Goal: Find specific page/section: Find specific page/section

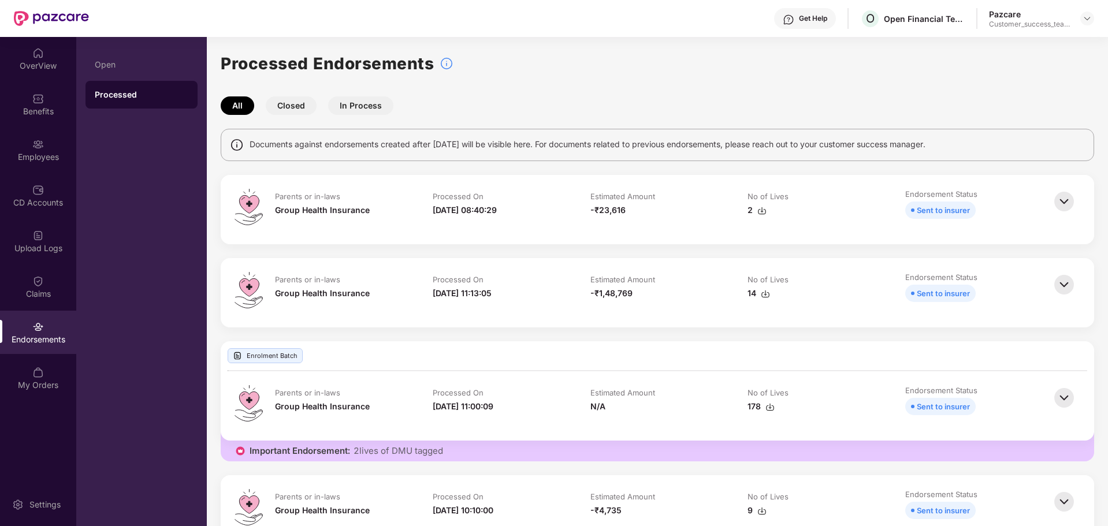
scroll to position [267, 0]
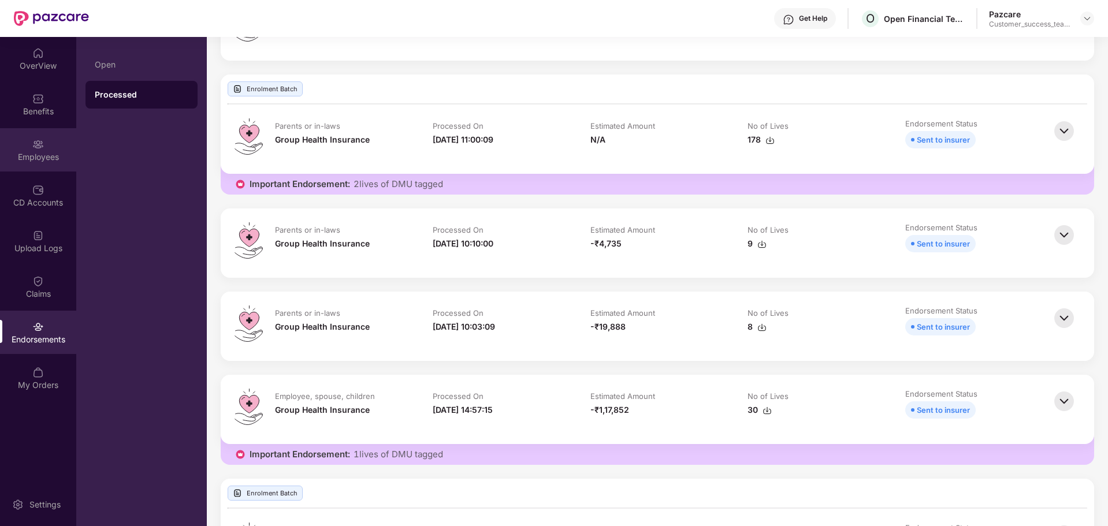
click at [36, 146] on img at bounding box center [38, 145] width 12 height 12
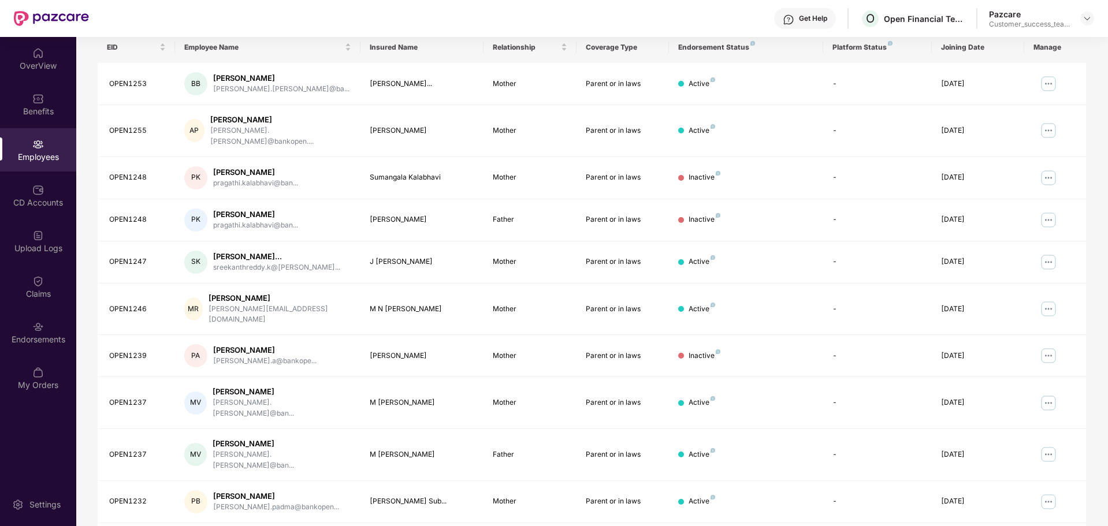
scroll to position [0, 0]
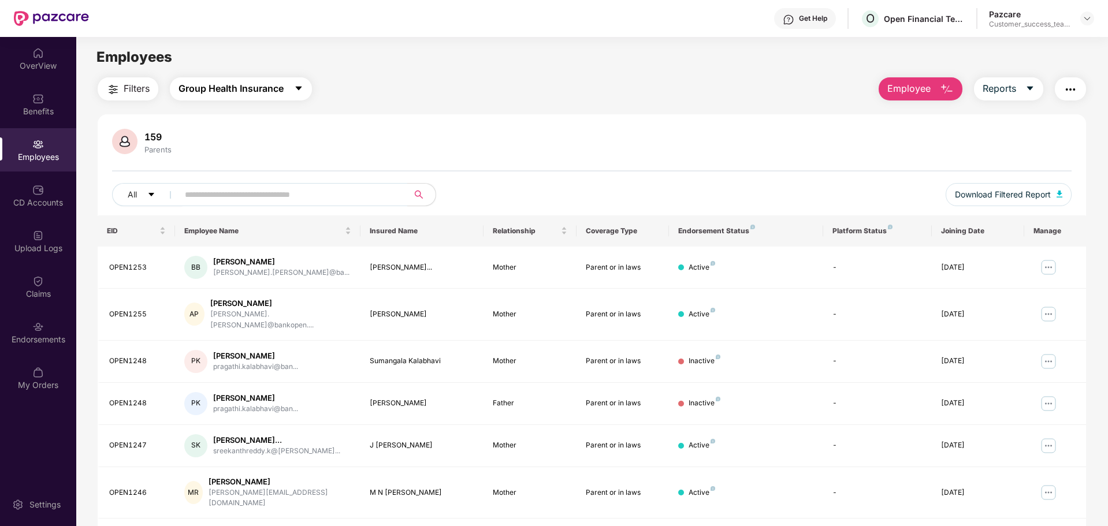
click at [257, 87] on span "Group Health Insurance" at bounding box center [230, 88] width 105 height 14
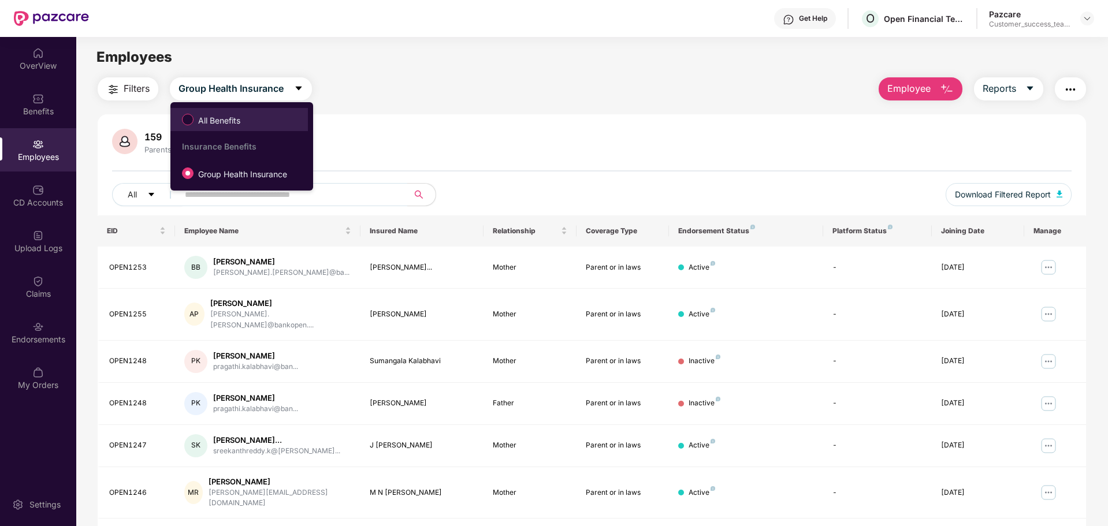
click at [241, 117] on span "All Benefits" at bounding box center [218, 120] width 51 height 13
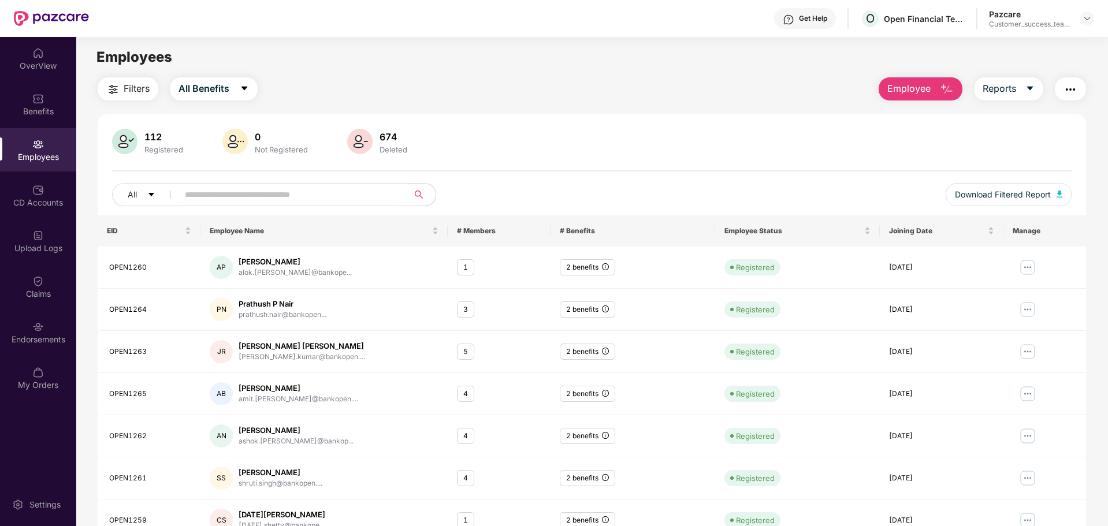
click at [237, 195] on input "text" at bounding box center [288, 194] width 207 height 17
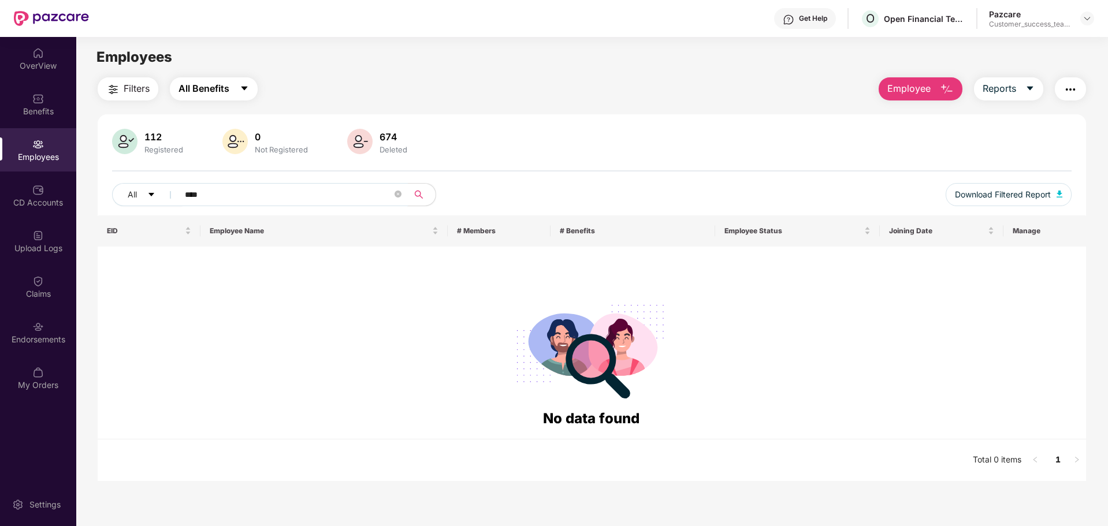
type input "****"
click at [228, 94] on span "All Benefits" at bounding box center [203, 88] width 51 height 14
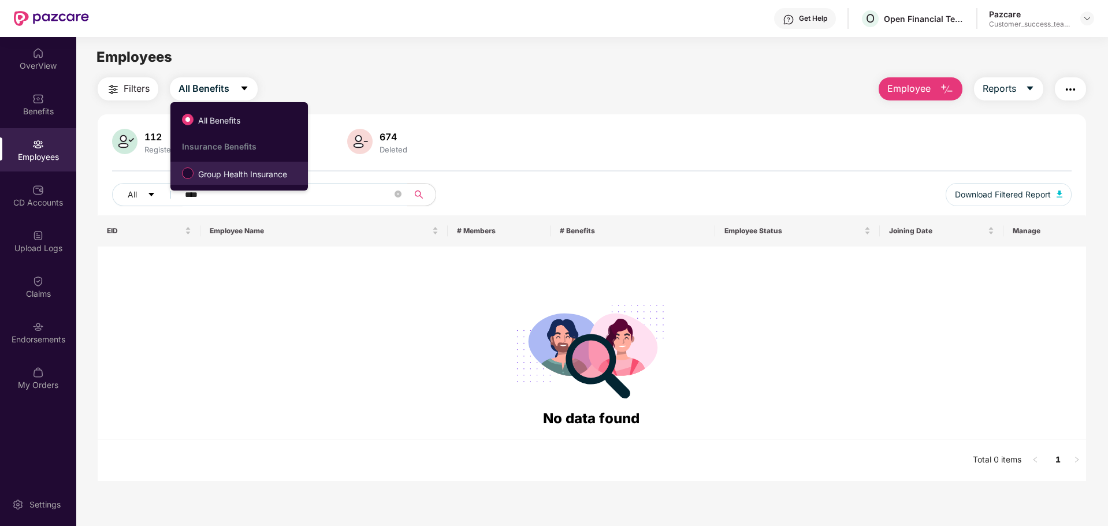
click at [216, 164] on label "Group Health Insurance" at bounding box center [236, 173] width 121 height 20
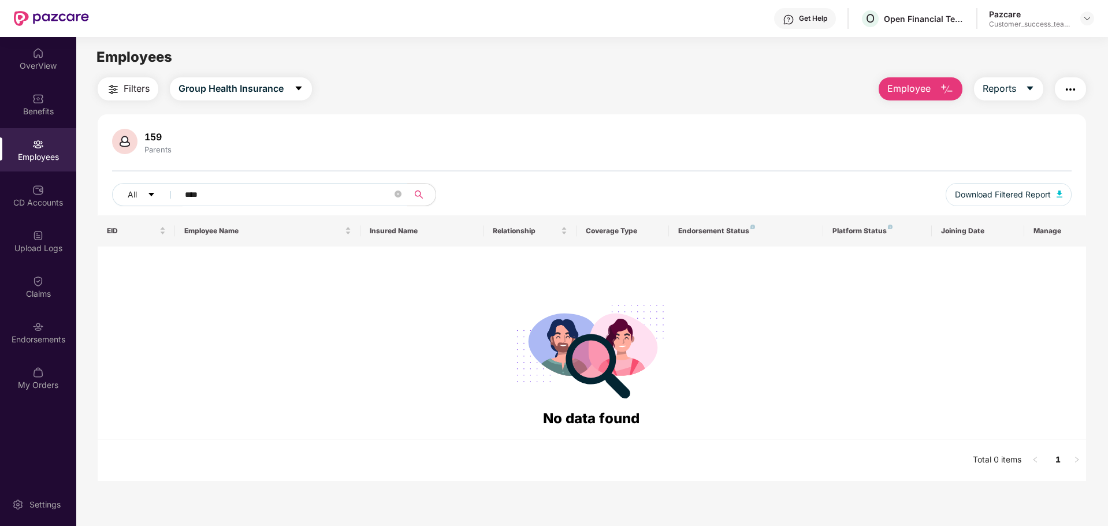
click at [42, 159] on div "Employees" at bounding box center [38, 157] width 76 height 12
click at [50, 53] on div "OverView" at bounding box center [38, 58] width 76 height 43
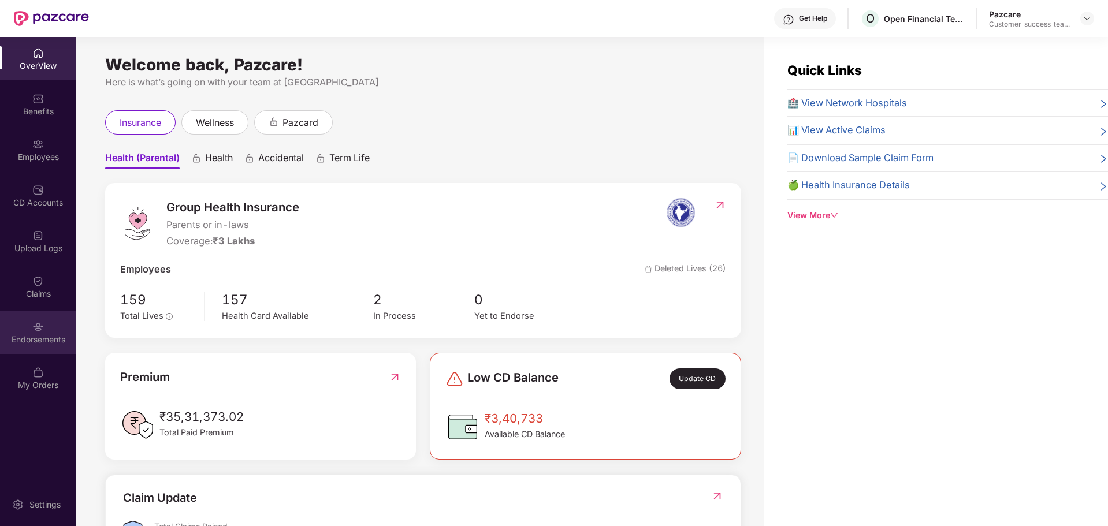
click at [34, 329] on img at bounding box center [38, 327] width 12 height 12
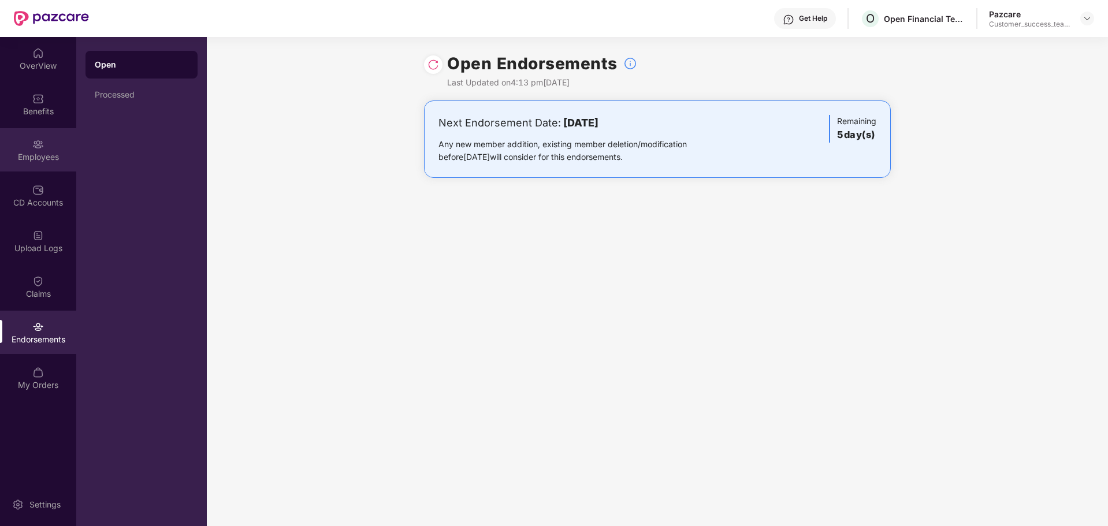
click at [20, 151] on div "Employees" at bounding box center [38, 157] width 76 height 12
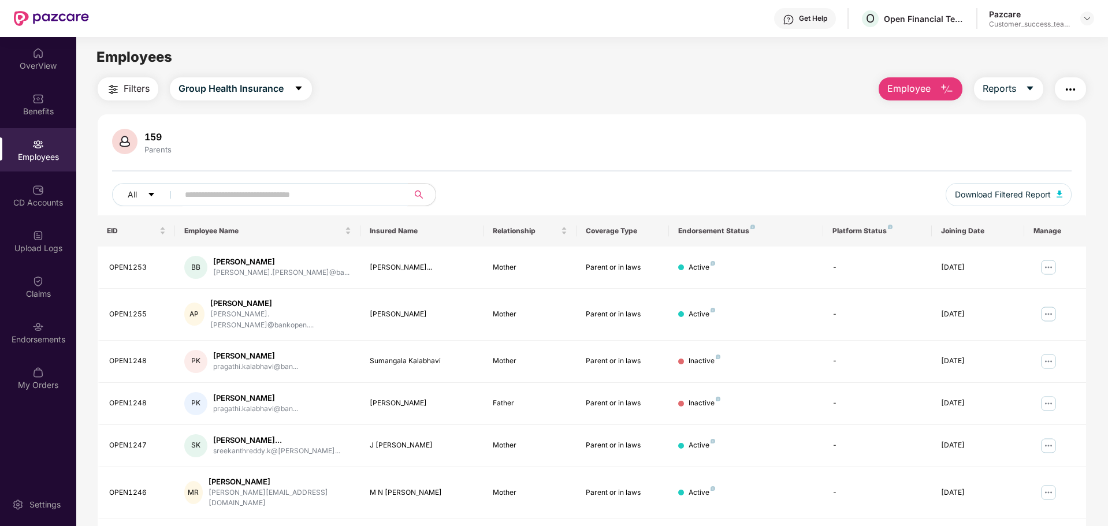
click at [257, 195] on input "text" at bounding box center [288, 194] width 207 height 17
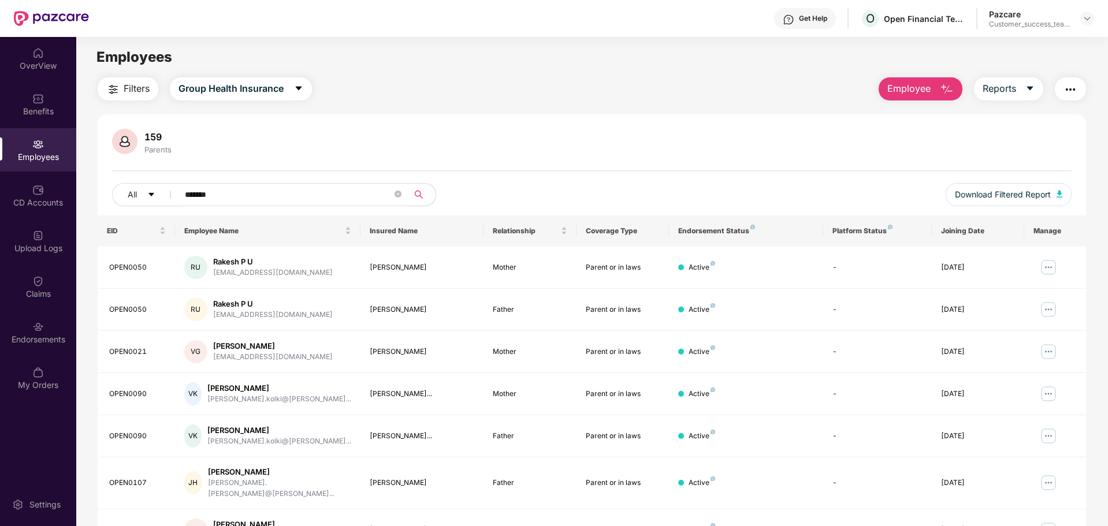
type input "********"
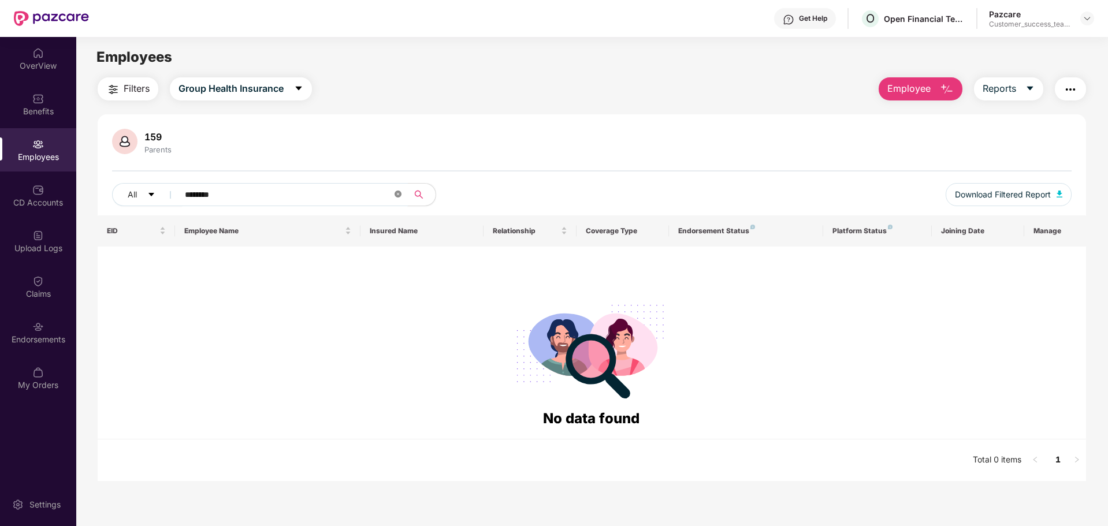
click at [397, 191] on icon "close-circle" at bounding box center [397, 194] width 7 height 7
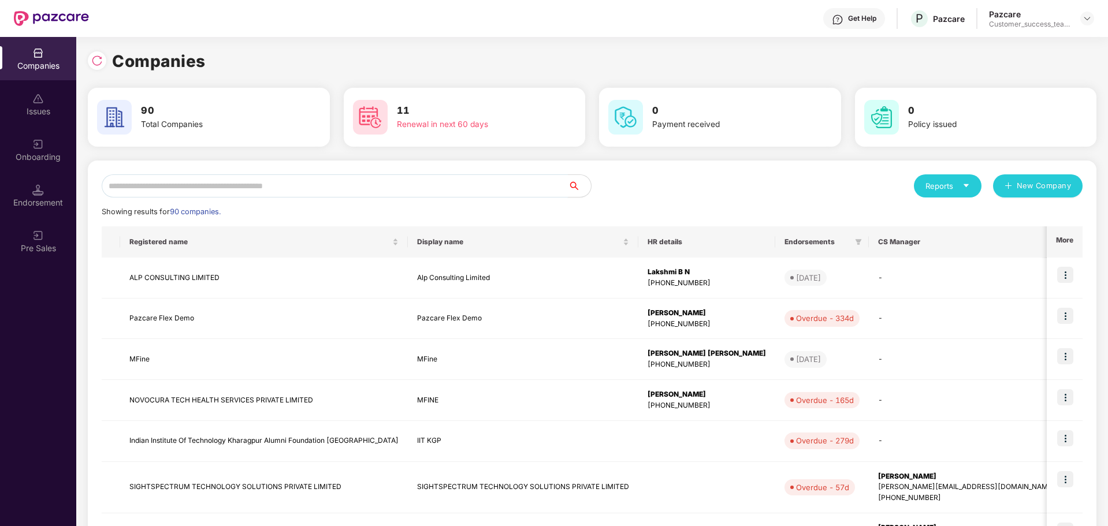
click at [199, 186] on input "text" at bounding box center [335, 185] width 466 height 23
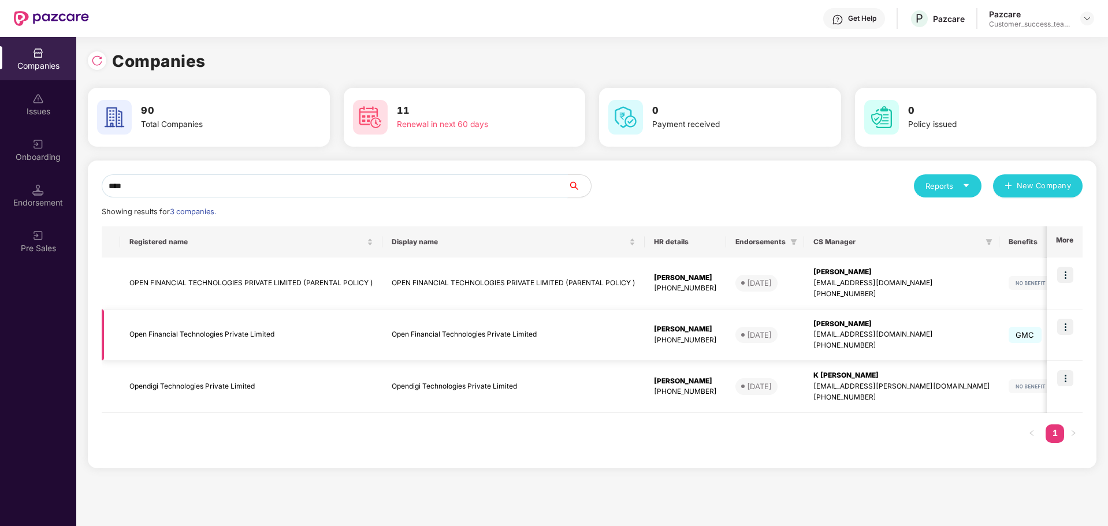
type input "****"
click at [741, 333] on span at bounding box center [742, 334] width 3 height 3
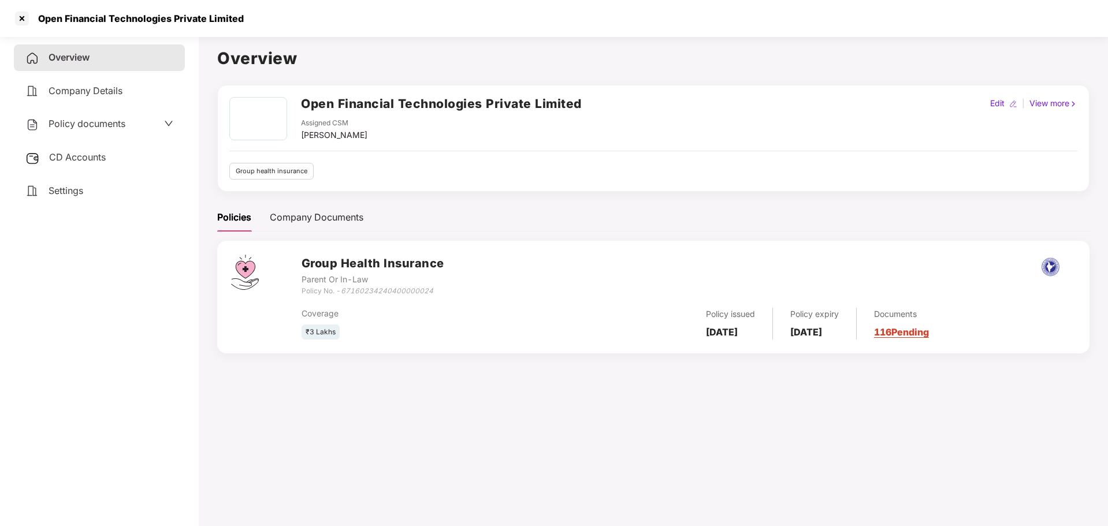
click at [110, 122] on span "Policy documents" at bounding box center [87, 124] width 77 height 12
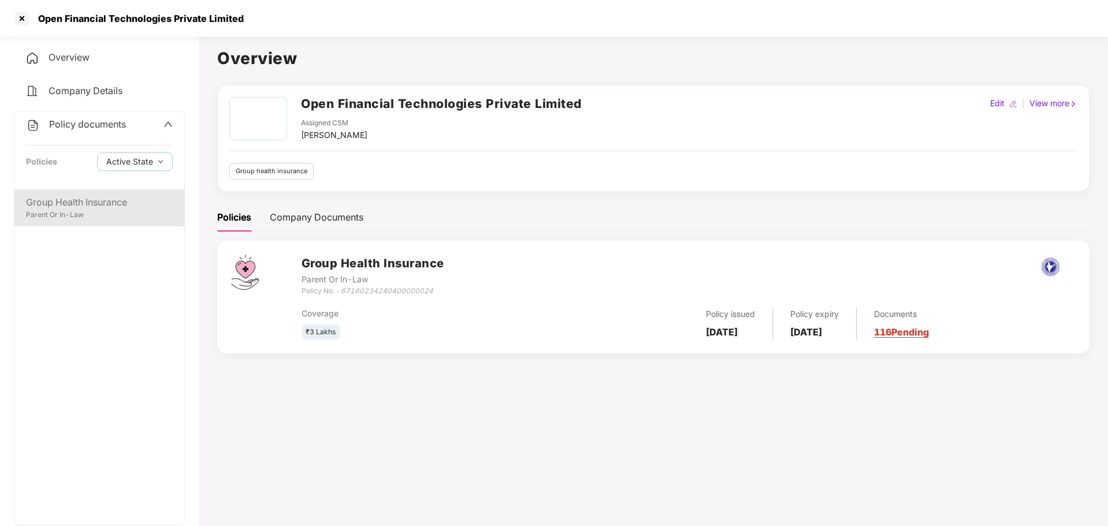
click at [98, 208] on div "Group Health Insurance" at bounding box center [99, 202] width 147 height 14
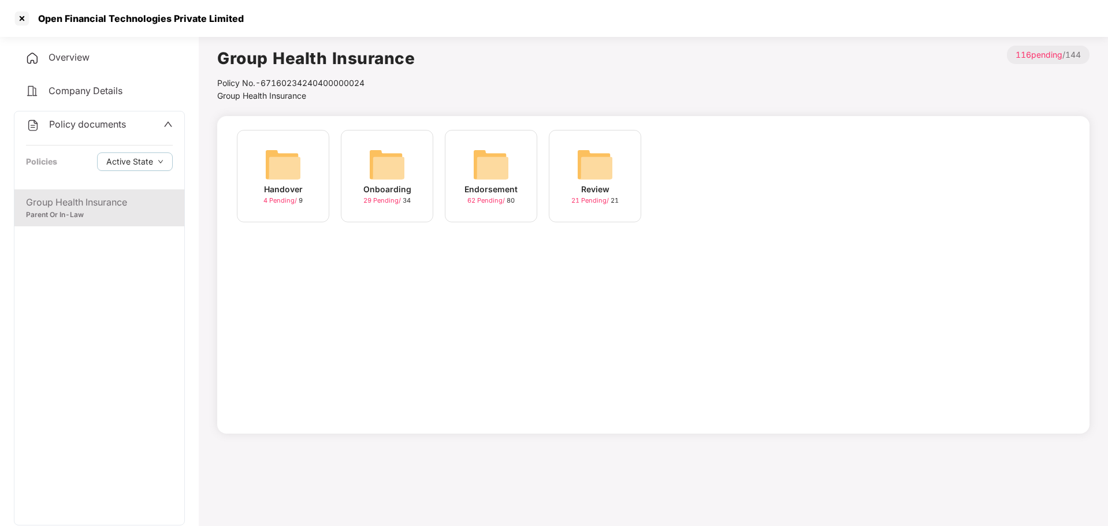
click at [287, 175] on img at bounding box center [282, 164] width 37 height 37
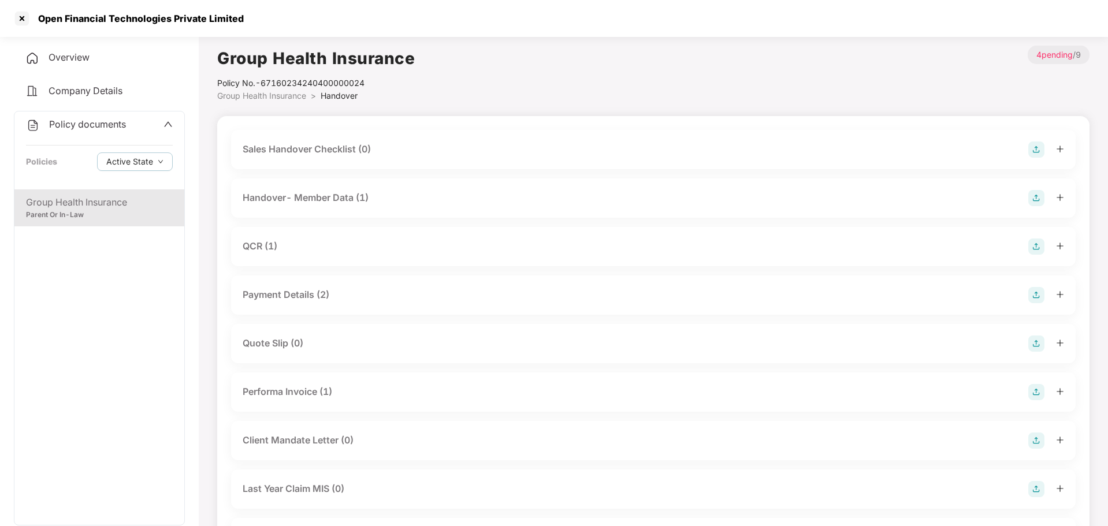
click at [301, 196] on div "Handover- Member Data (1)" at bounding box center [306, 198] width 126 height 14
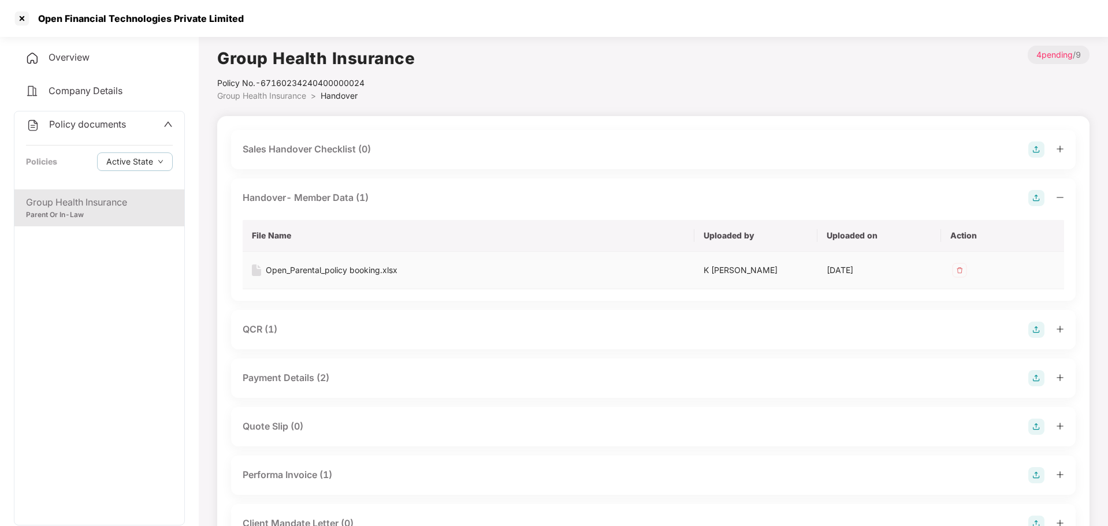
click at [345, 271] on div "Open_Parental_policy booking.xlsx" at bounding box center [332, 270] width 132 height 13
click at [368, 15] on div "Open Financial Technologies Private Limited" at bounding box center [554, 18] width 1108 height 37
click at [21, 19] on div at bounding box center [22, 18] width 18 height 18
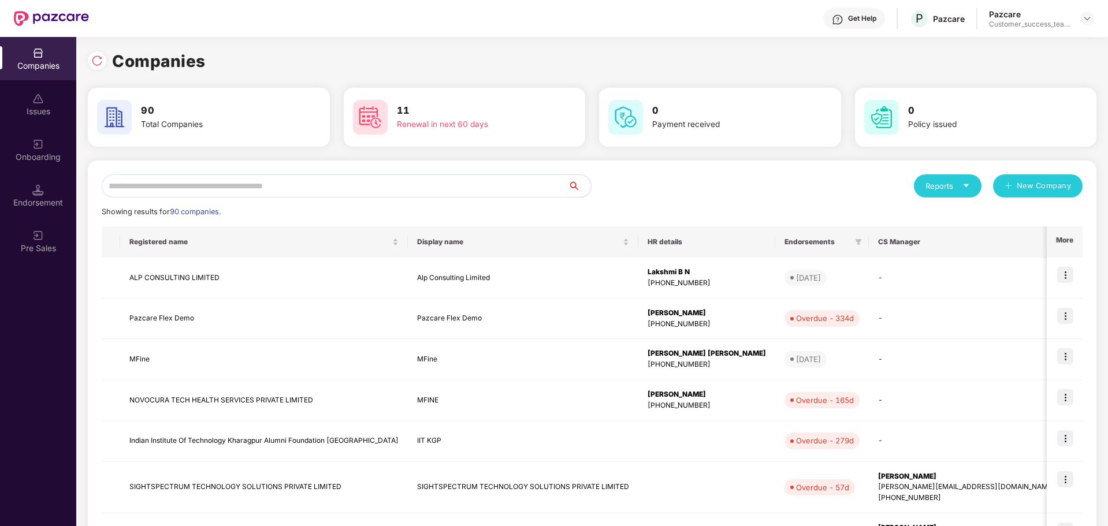
click at [182, 190] on input "text" at bounding box center [335, 185] width 466 height 23
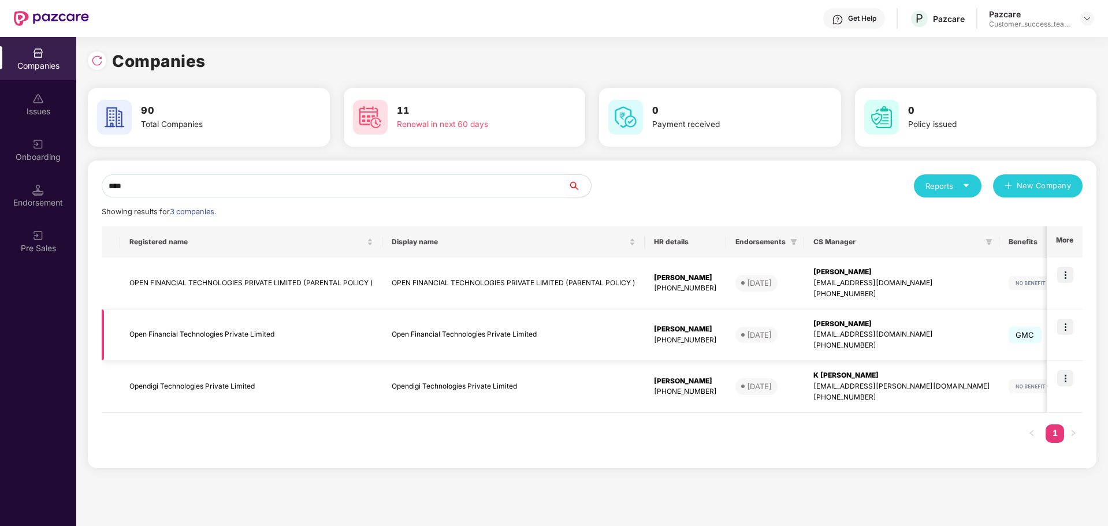
type input "****"
click at [1058, 327] on img at bounding box center [1065, 327] width 16 height 16
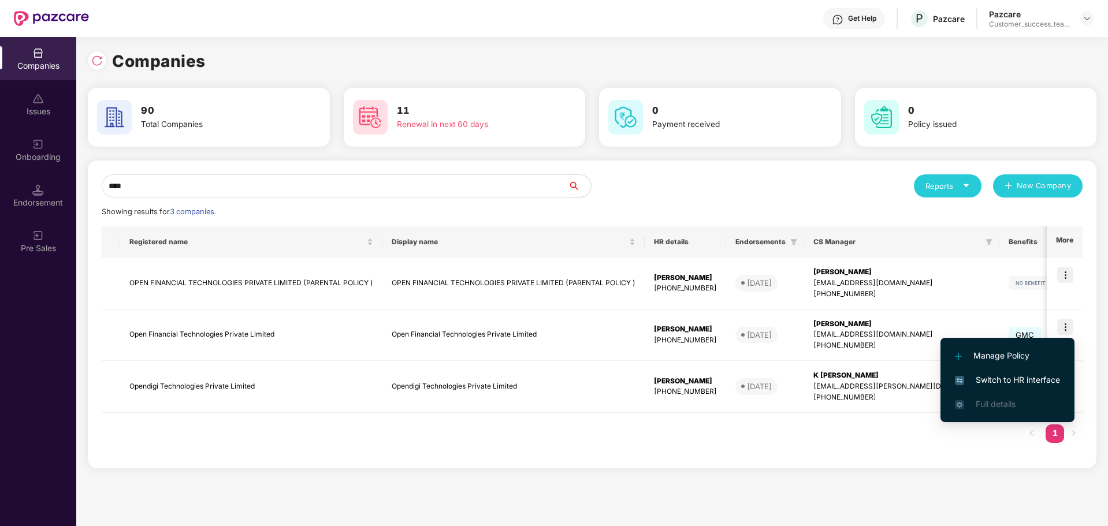
click at [1003, 379] on span "Switch to HR interface" at bounding box center [1007, 380] width 105 height 13
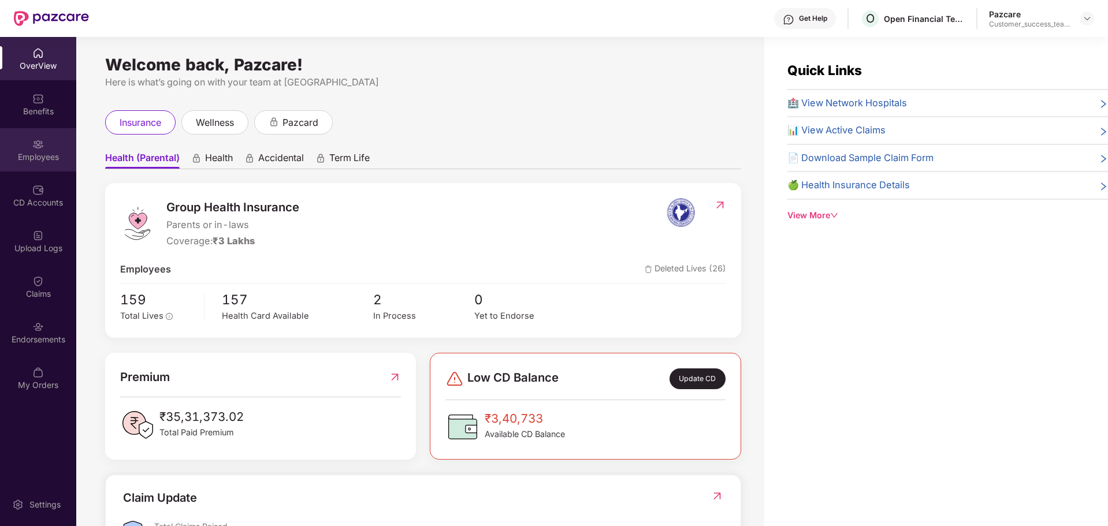
click at [40, 145] on img at bounding box center [38, 145] width 12 height 12
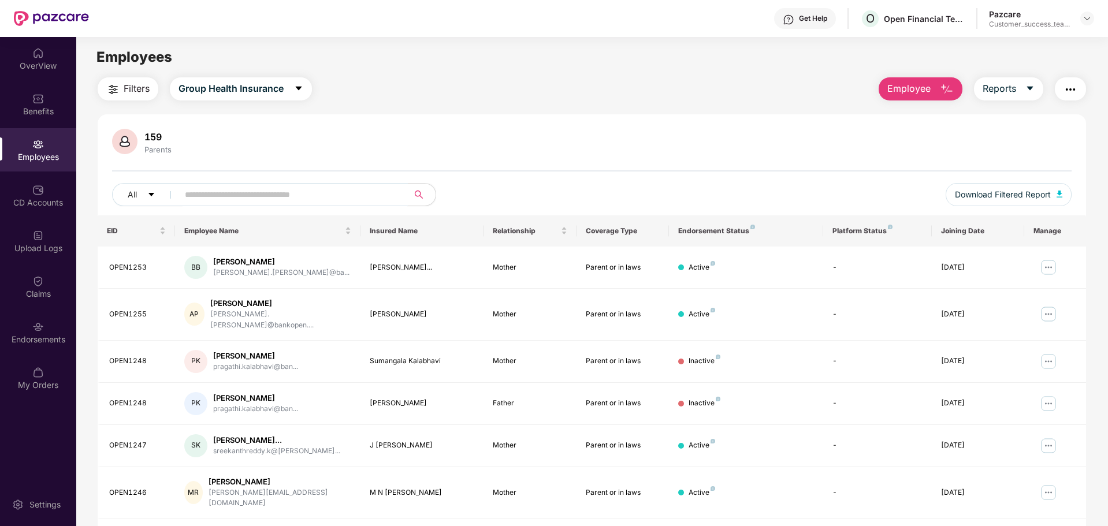
click at [221, 184] on span at bounding box center [289, 194] width 237 height 23
click at [226, 189] on input "text" at bounding box center [288, 194] width 207 height 17
paste input "********"
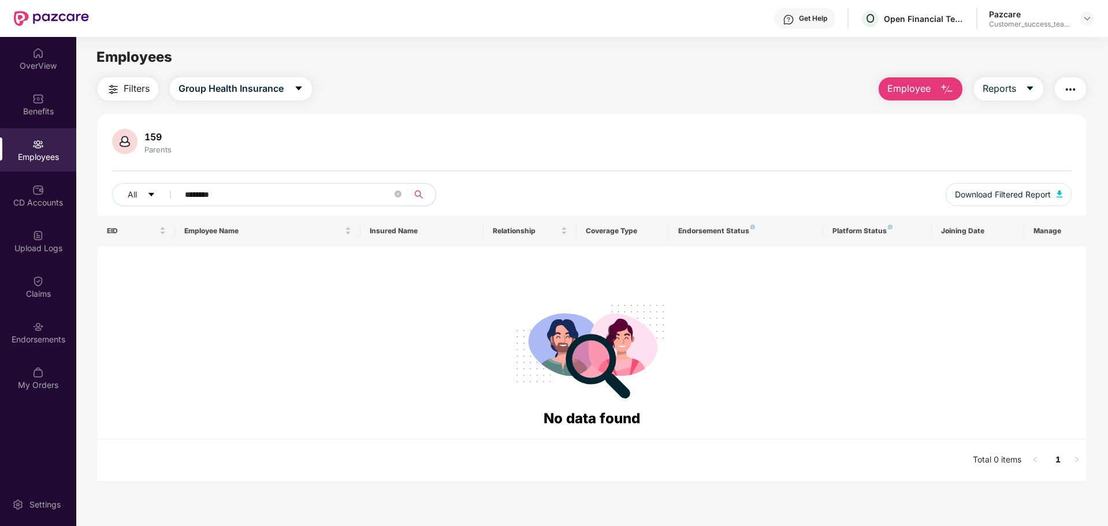
type input "********"
